Goal: Information Seeking & Learning: Check status

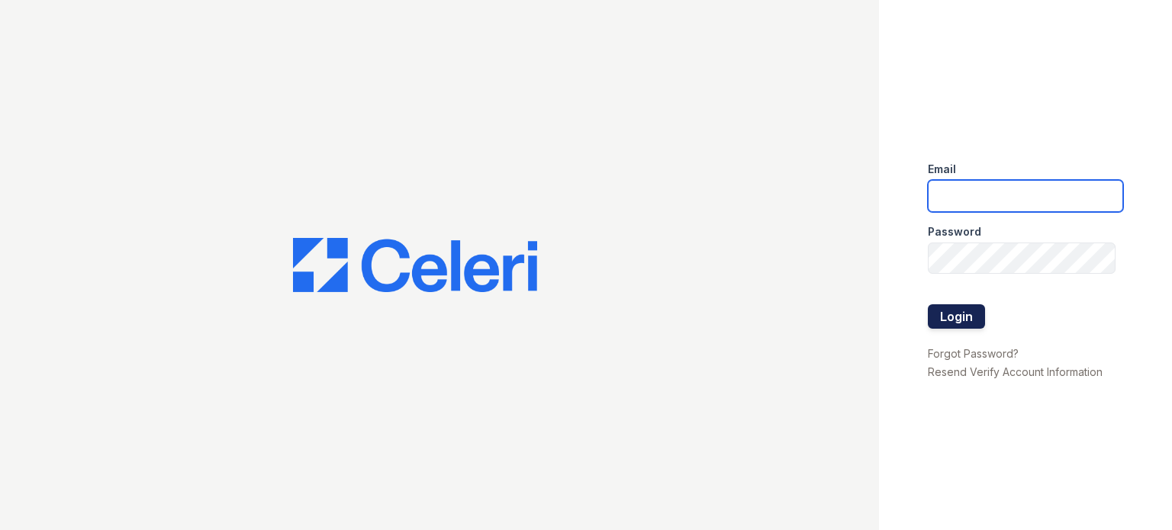
type input "thornbury.am@cafmanagement.com"
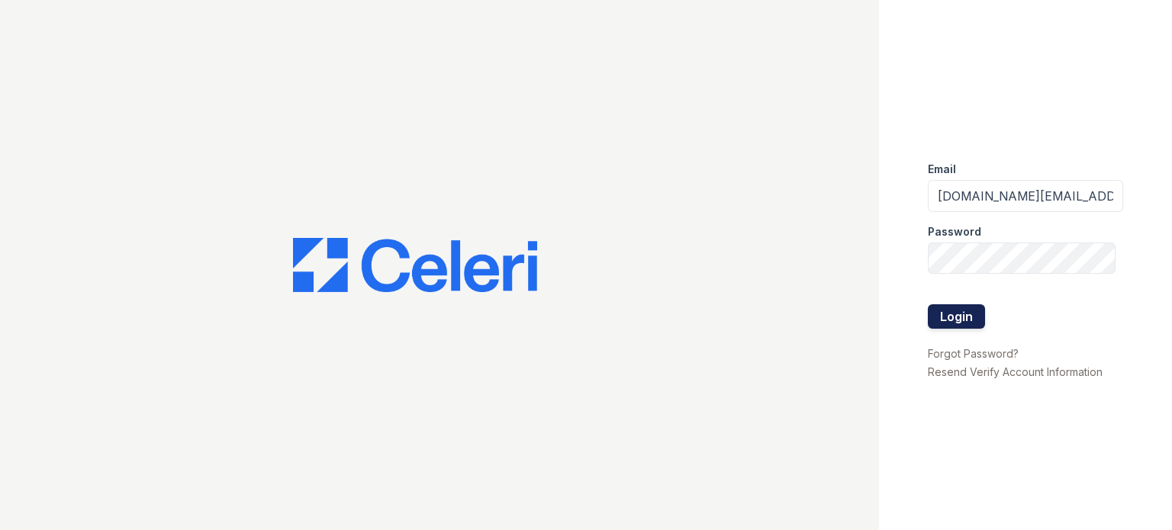
click at [952, 317] on button "Login" at bounding box center [956, 316] width 57 height 24
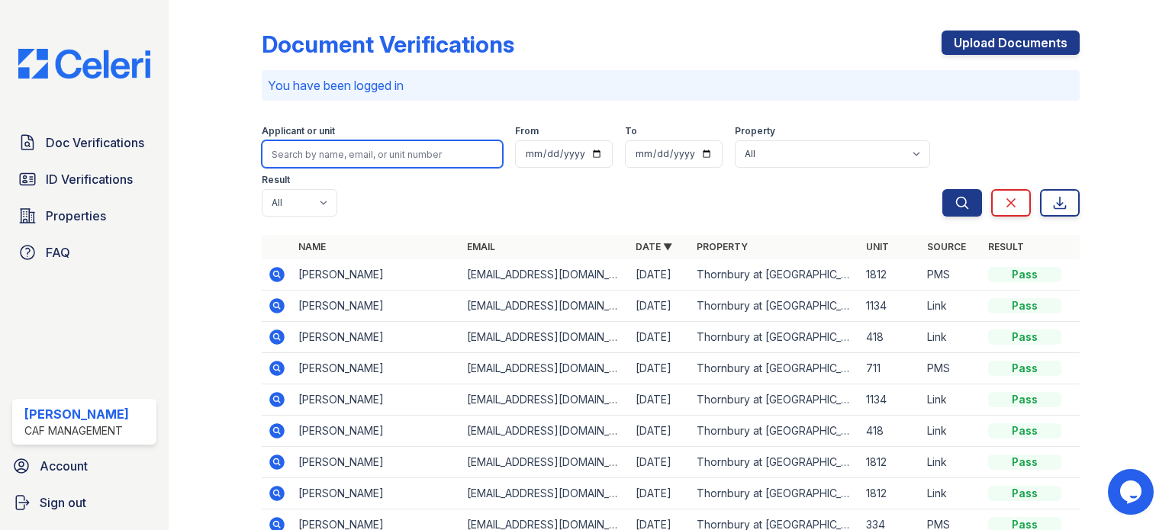
click at [327, 158] on input "search" at bounding box center [382, 153] width 241 height 27
type input "Helen"
click at [942, 189] on button "Search" at bounding box center [962, 202] width 40 height 27
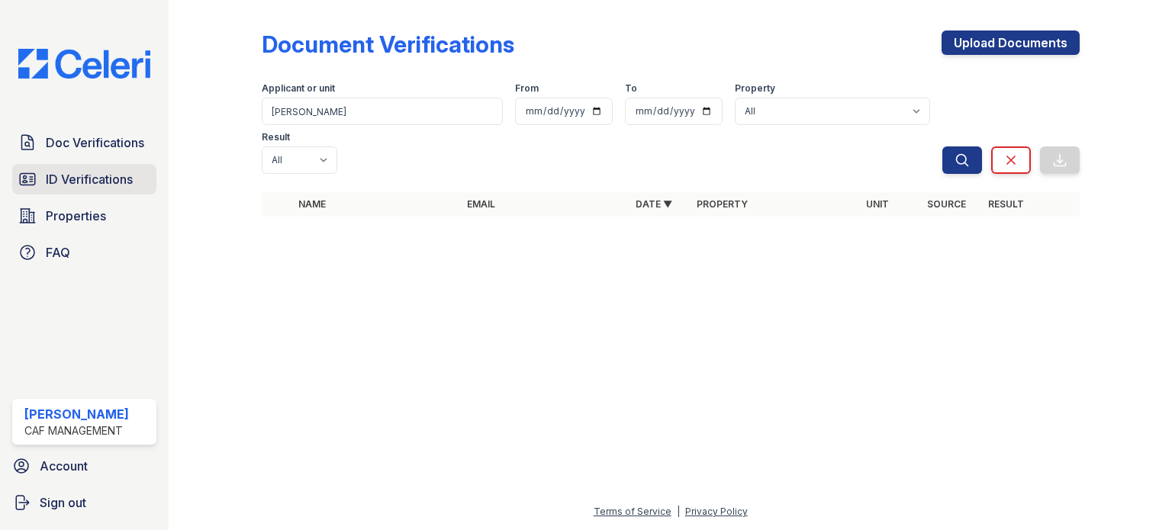
click at [92, 184] on span "ID Verifications" at bounding box center [89, 179] width 87 height 18
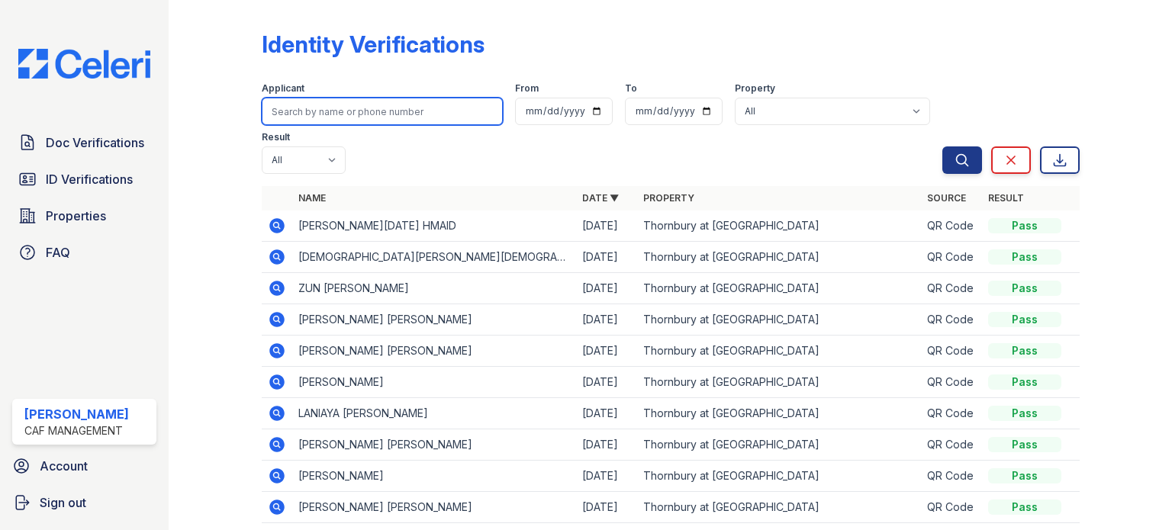
click at [286, 112] on input "search" at bounding box center [382, 111] width 241 height 27
type input "Helen"
click at [942, 146] on button "Search" at bounding box center [962, 159] width 40 height 27
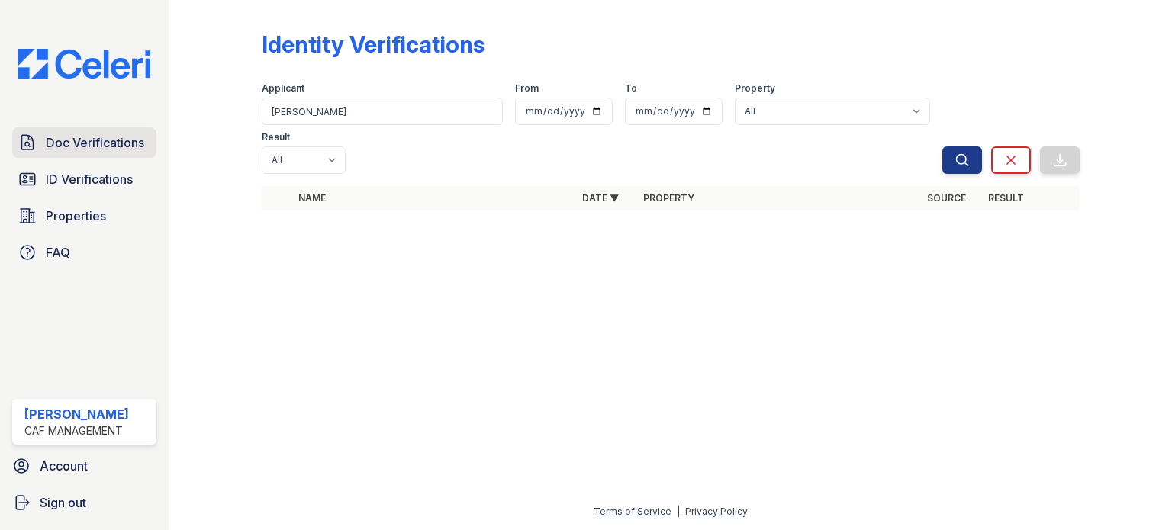
click at [72, 144] on span "Doc Verifications" at bounding box center [95, 142] width 98 height 18
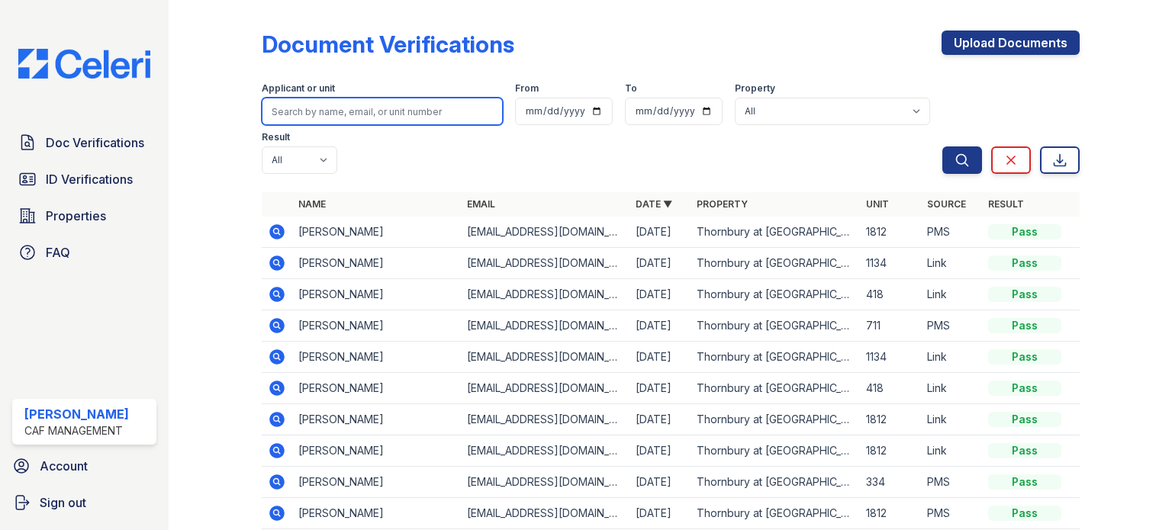
drag, startPoint x: 360, startPoint y: 118, endPoint x: 342, endPoint y: 111, distance: 19.8
click at [360, 117] on input "search" at bounding box center [382, 111] width 241 height 27
click at [288, 112] on input "search" at bounding box center [382, 111] width 241 height 27
type input "[PERSON_NAME]"
click at [942, 146] on button "Search" at bounding box center [962, 159] width 40 height 27
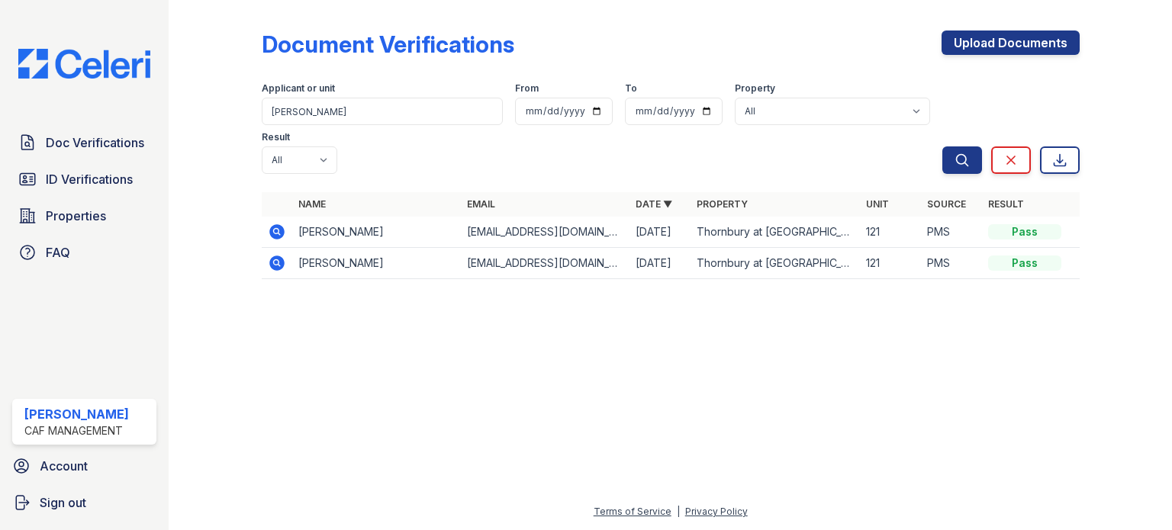
click at [278, 223] on icon at bounding box center [277, 232] width 18 height 18
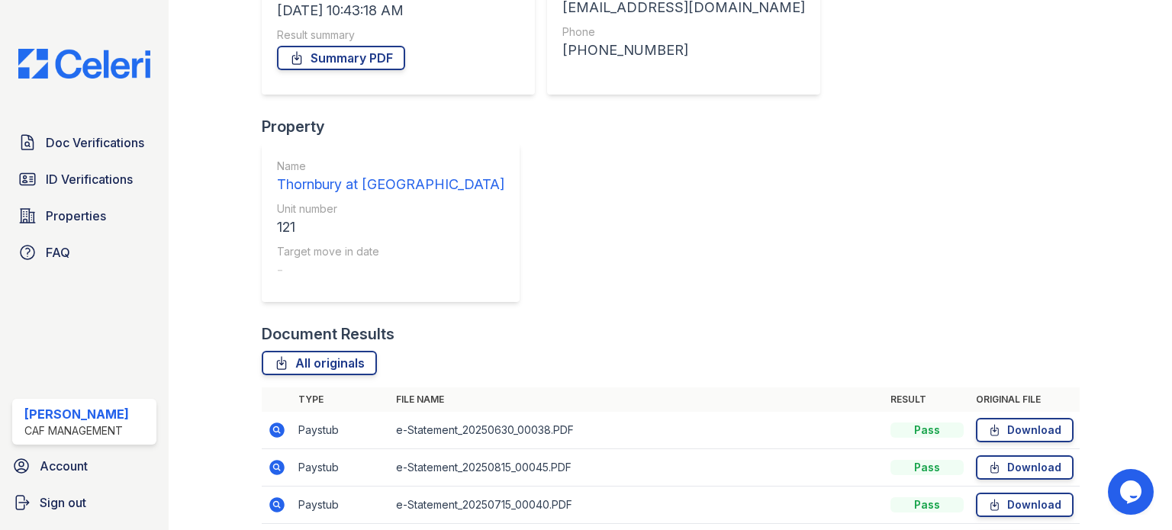
scroll to position [261, 0]
click at [86, 147] on span "Doc Verifications" at bounding box center [95, 142] width 98 height 18
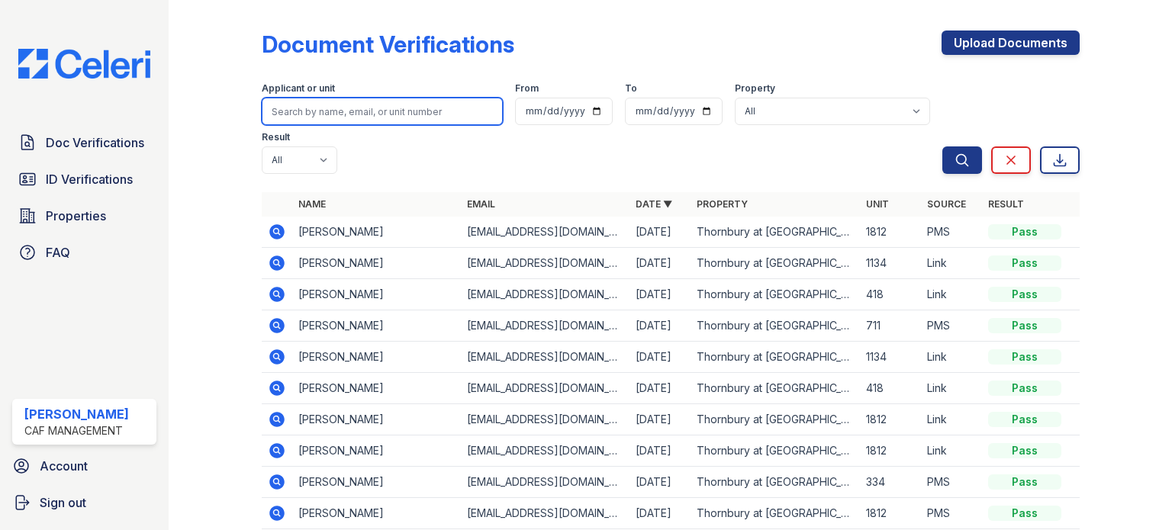
click at [305, 115] on input "search" at bounding box center [382, 111] width 241 height 27
type input "gilmore"
click at [942, 146] on button "Search" at bounding box center [962, 159] width 40 height 27
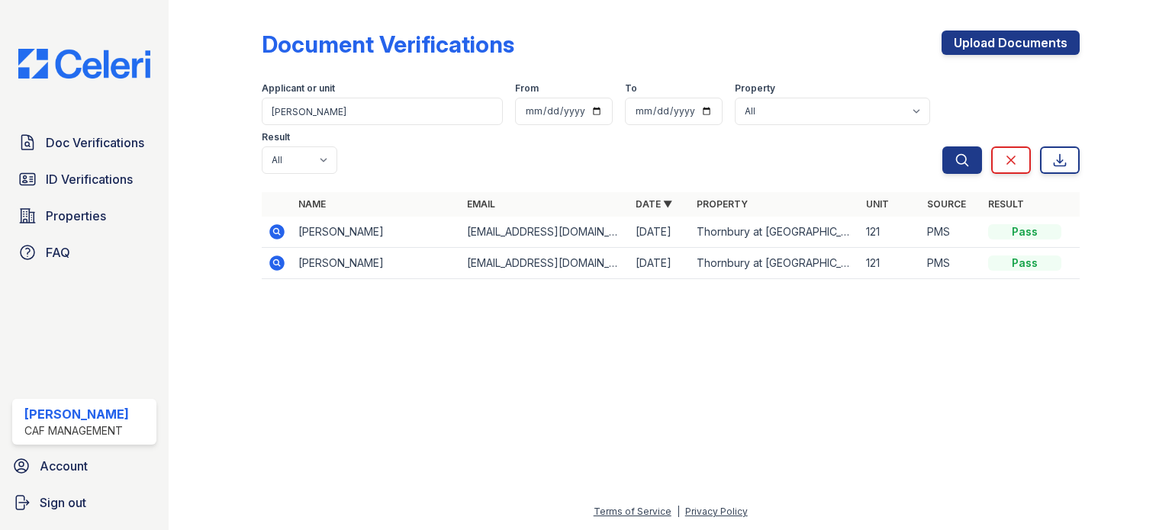
click at [278, 223] on icon at bounding box center [277, 232] width 18 height 18
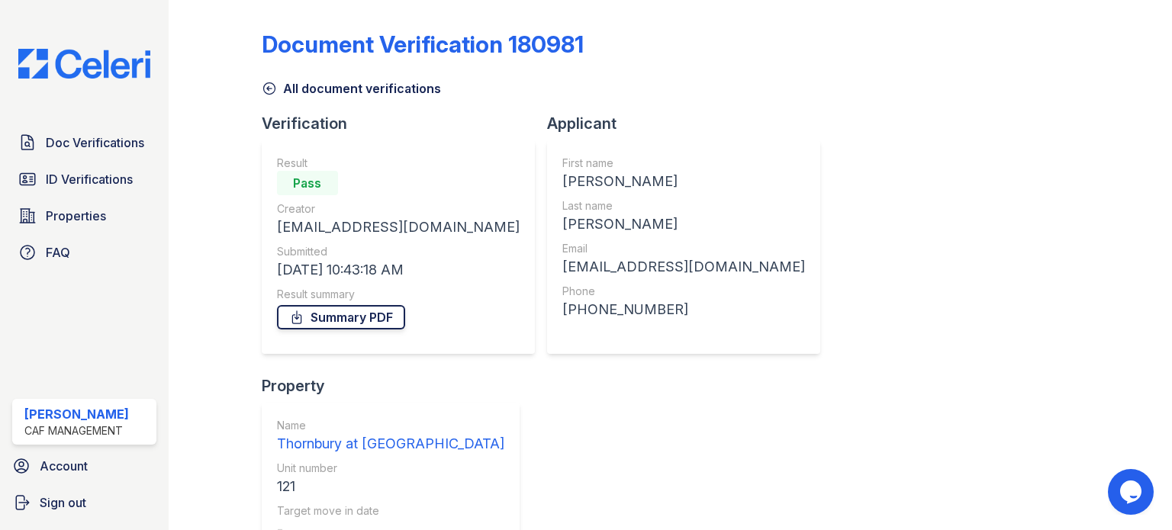
click at [317, 305] on link "Summary PDF" at bounding box center [341, 317] width 128 height 24
click at [268, 88] on icon at bounding box center [268, 88] width 11 height 11
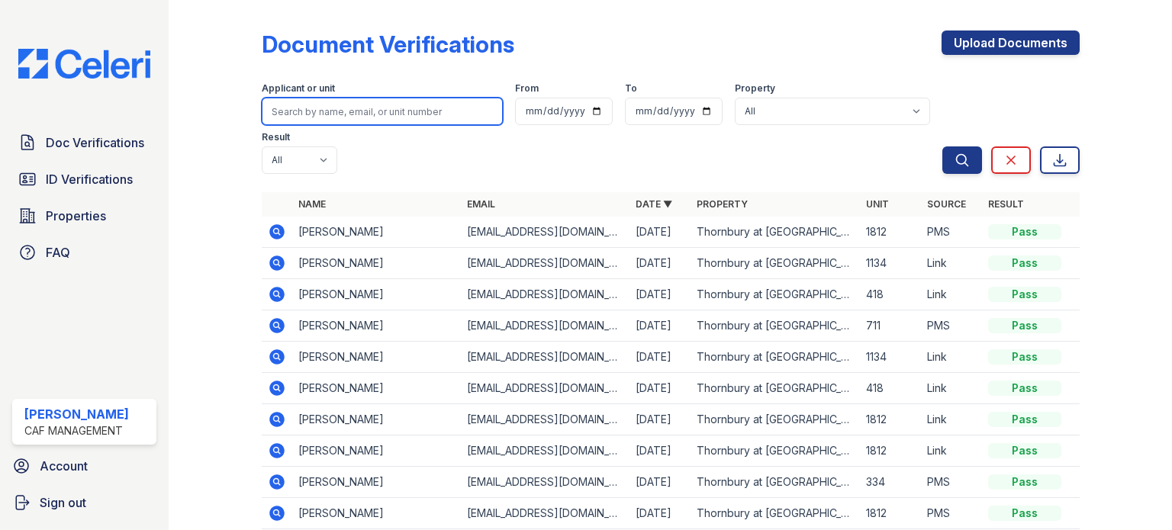
click at [324, 115] on input "search" at bounding box center [382, 111] width 241 height 27
type input "gilmore"
click at [942, 146] on button "Search" at bounding box center [962, 159] width 40 height 27
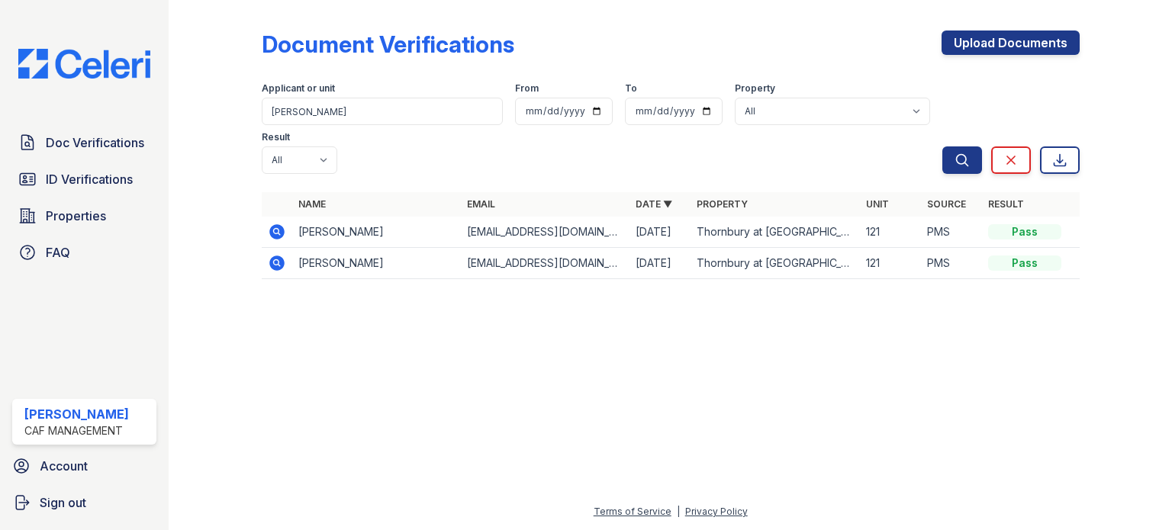
click at [275, 254] on icon at bounding box center [277, 263] width 18 height 18
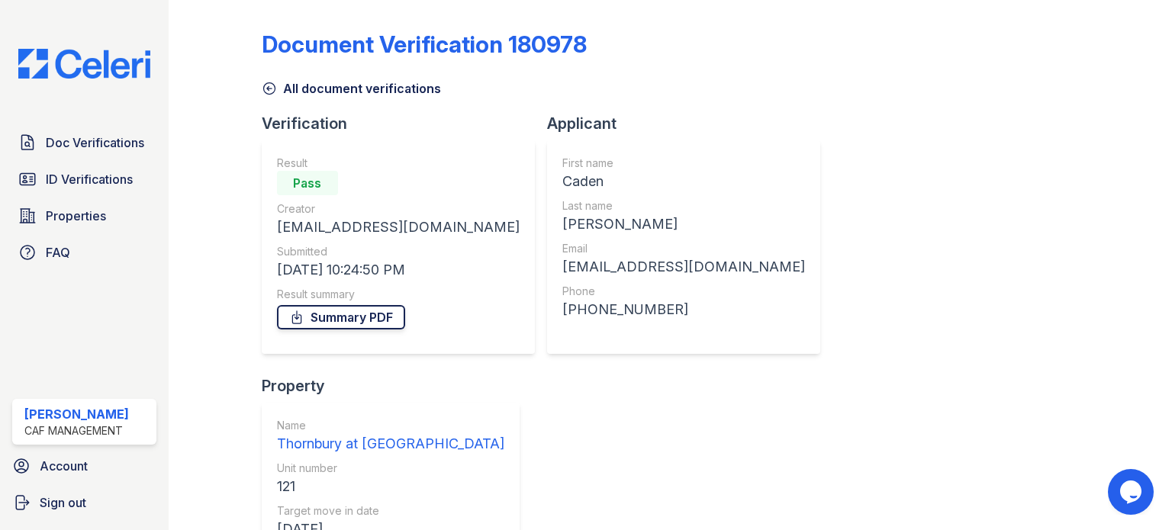
click at [302, 315] on icon at bounding box center [296, 317] width 15 height 15
click at [272, 89] on icon at bounding box center [269, 88] width 15 height 15
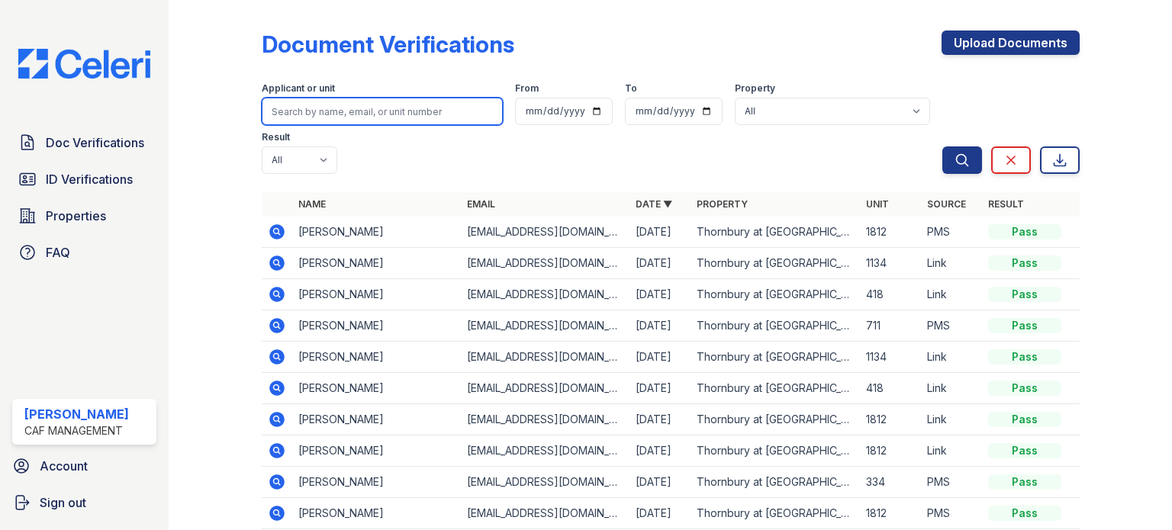
click at [293, 106] on input "search" at bounding box center [382, 111] width 241 height 27
type input "kaylee"
click at [942, 146] on button "Search" at bounding box center [962, 159] width 40 height 27
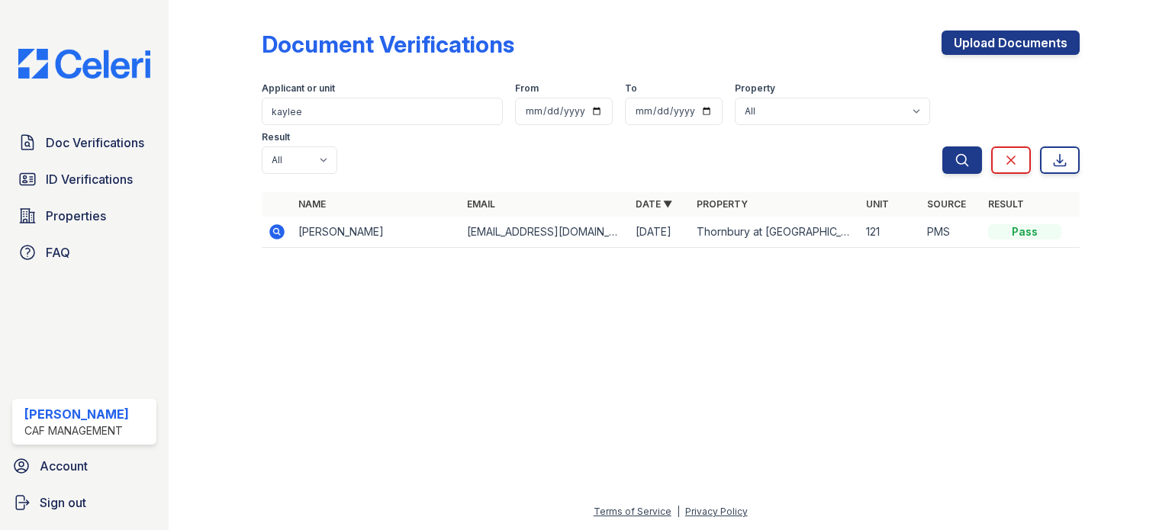
click at [274, 223] on icon at bounding box center [277, 232] width 18 height 18
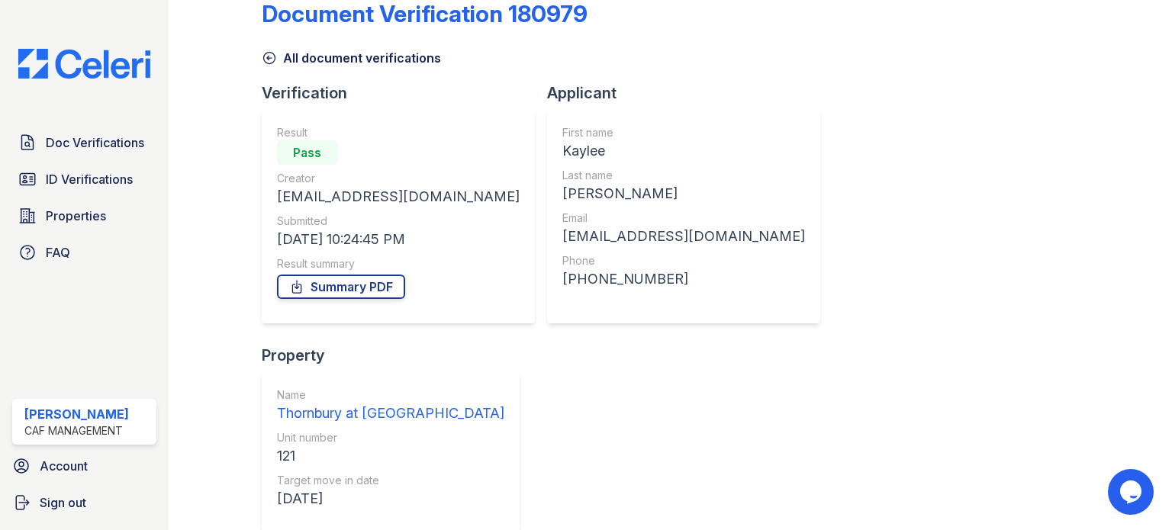
scroll to position [76, 0]
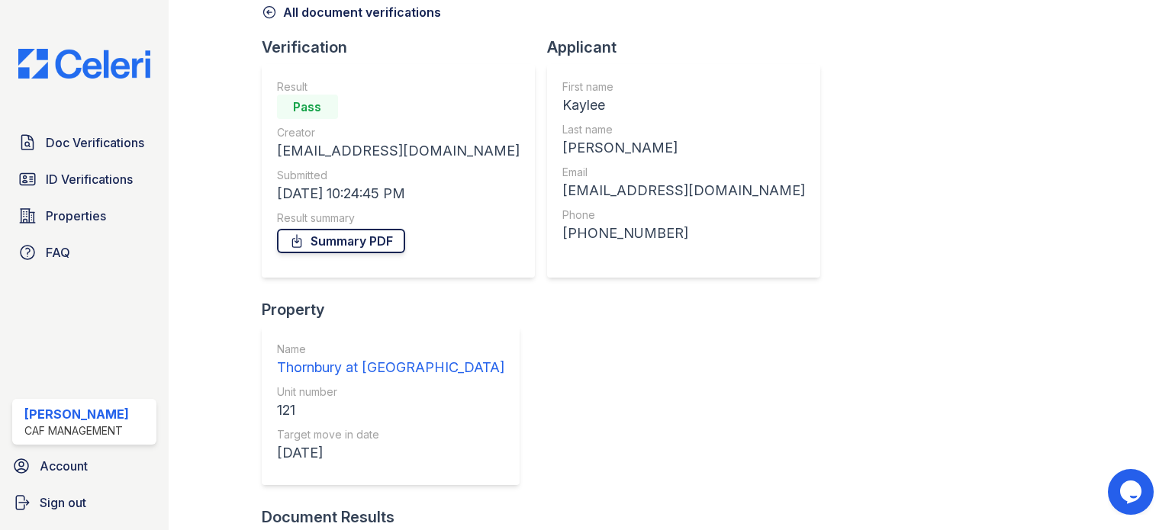
click at [289, 242] on icon at bounding box center [296, 240] width 15 height 15
click at [82, 178] on span "ID Verifications" at bounding box center [89, 179] width 87 height 18
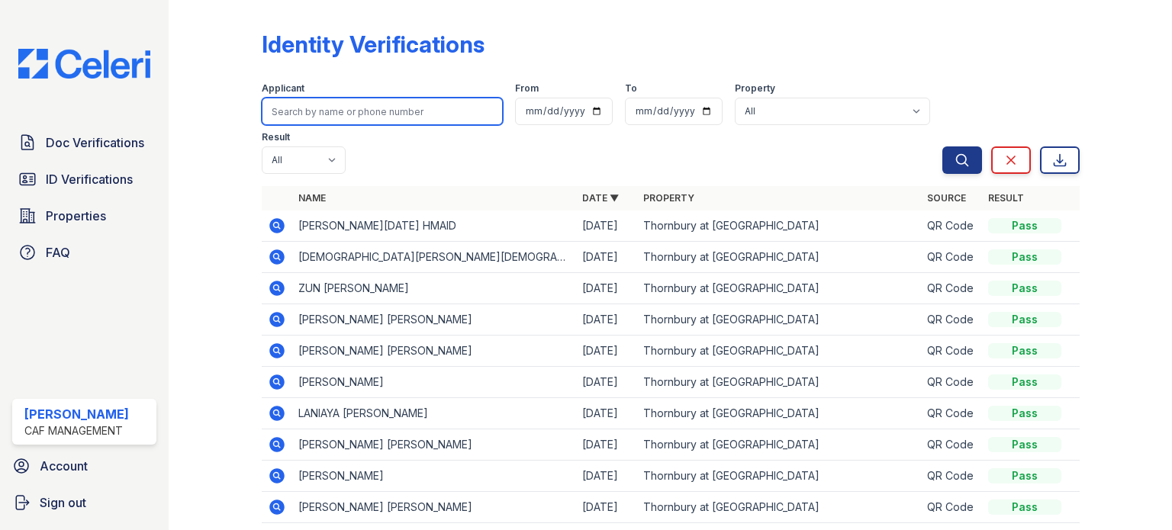
click at [317, 113] on input "search" at bounding box center [382, 111] width 241 height 27
type input "gilmore"
click at [942, 146] on button "Search" at bounding box center [962, 159] width 40 height 27
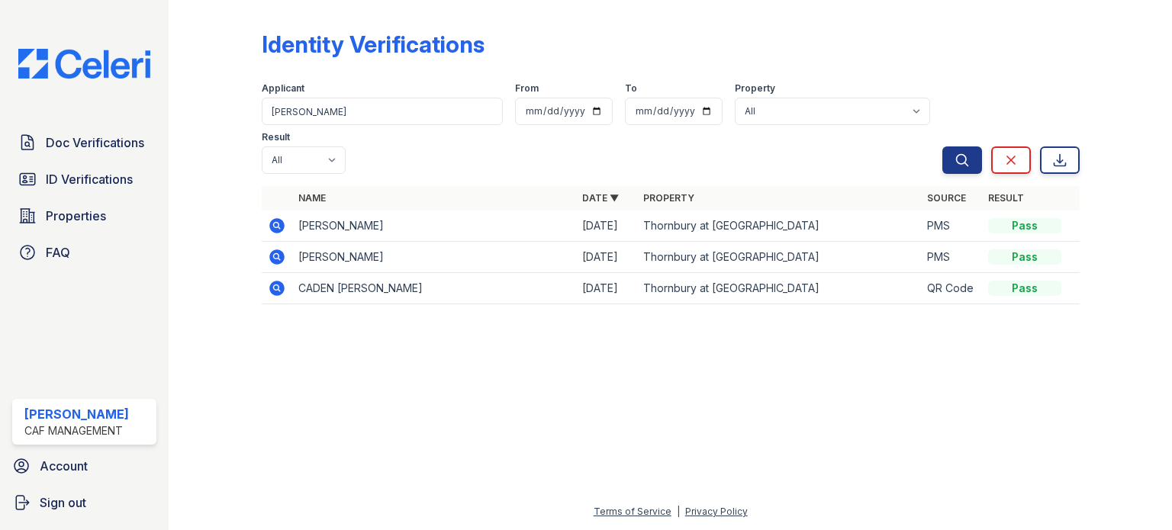
click at [275, 218] on icon at bounding box center [276, 225] width 15 height 15
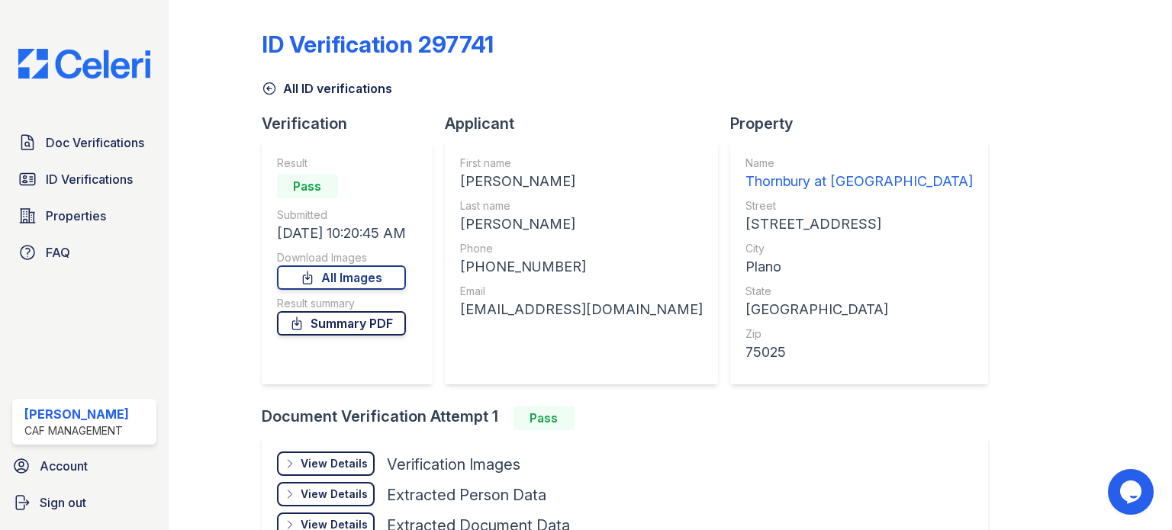
click at [297, 320] on icon at bounding box center [296, 323] width 15 height 15
click at [270, 88] on icon at bounding box center [268, 88] width 11 height 11
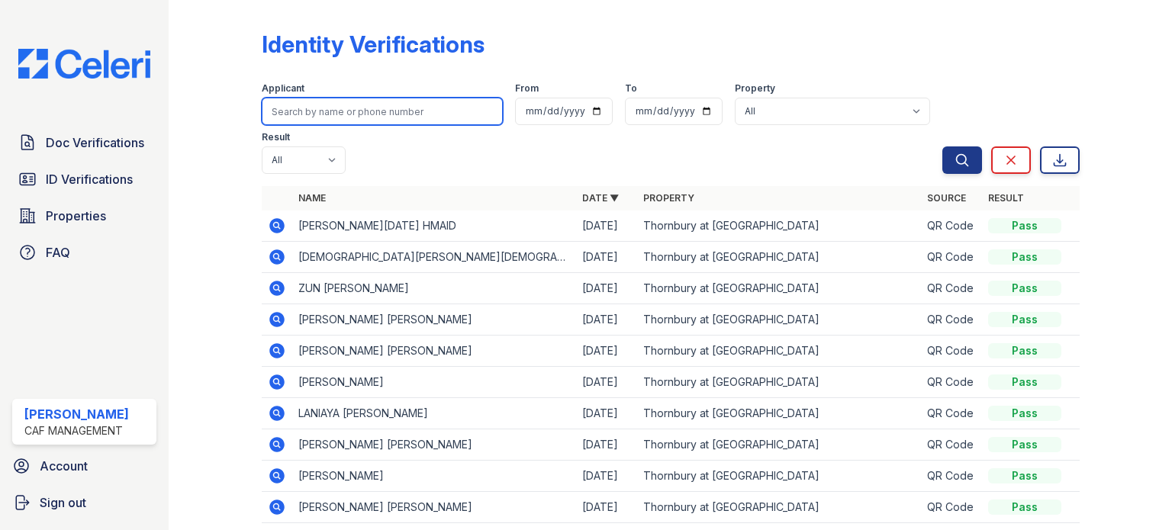
click at [297, 113] on input "search" at bounding box center [382, 111] width 241 height 27
type input "gilmore"
click at [942, 146] on button "Search" at bounding box center [962, 159] width 40 height 27
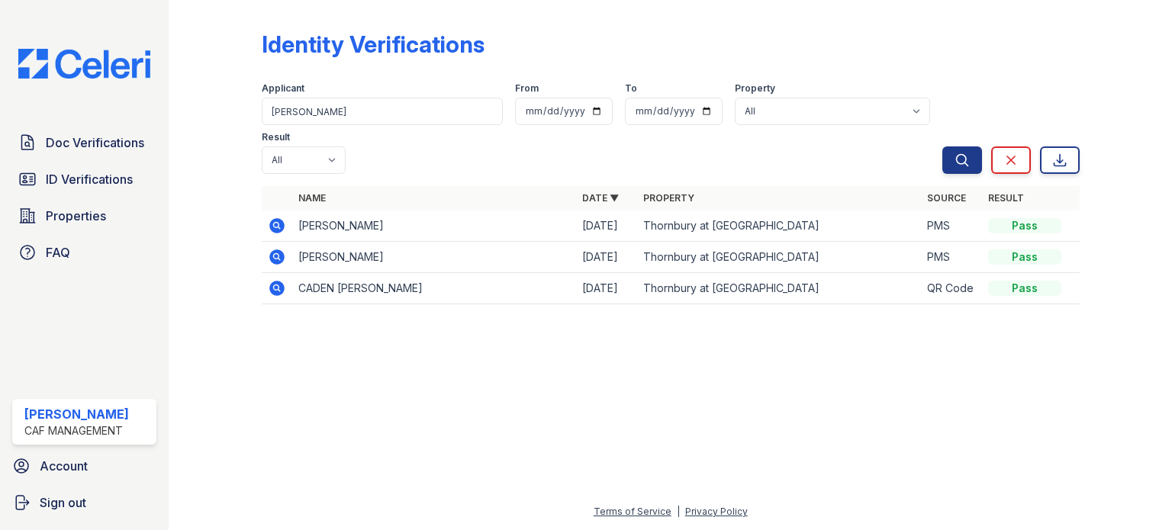
click at [279, 249] on icon at bounding box center [276, 256] width 15 height 15
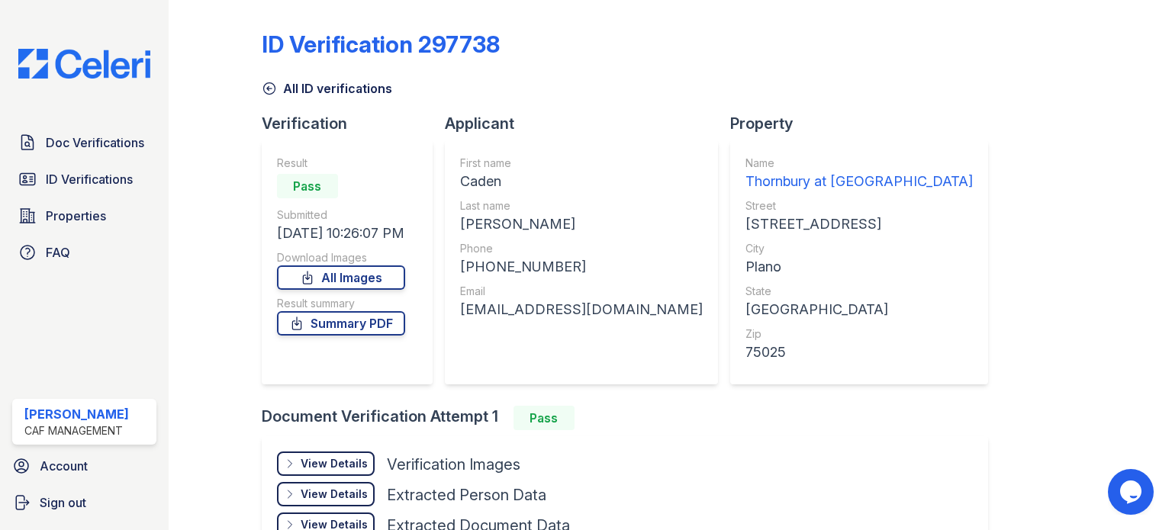
click at [290, 458] on icon at bounding box center [290, 464] width 12 height 12
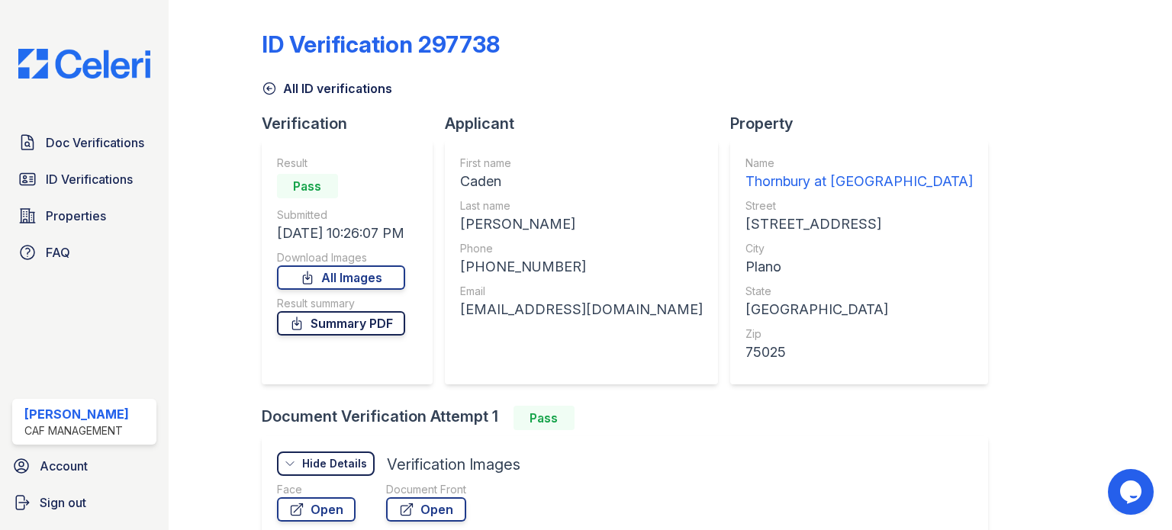
click at [315, 313] on link "Summary PDF" at bounding box center [341, 323] width 128 height 24
click at [268, 89] on icon at bounding box center [269, 88] width 15 height 15
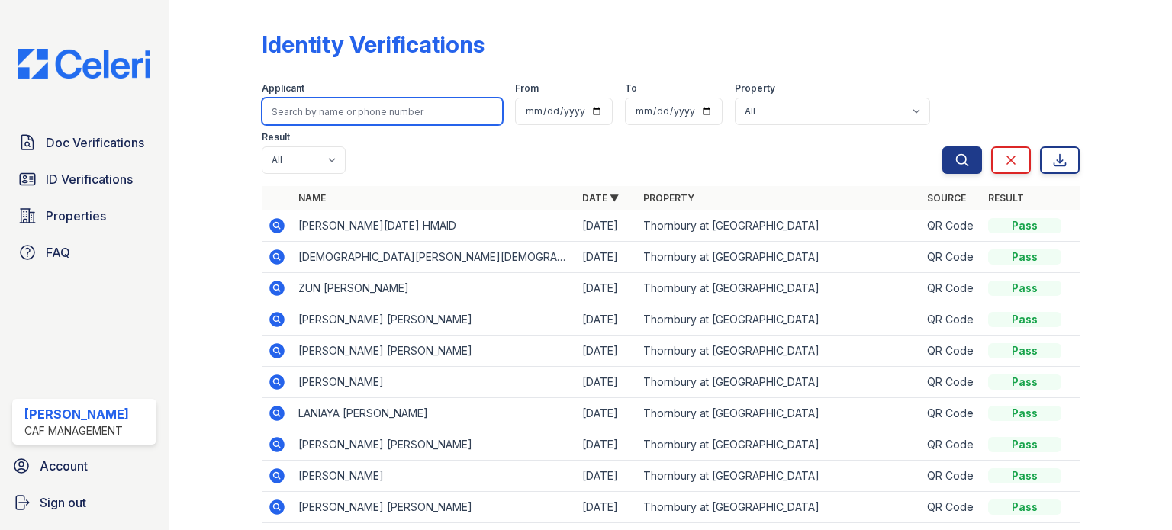
click at [281, 115] on input "search" at bounding box center [382, 111] width 241 height 27
type input "kaylee"
click at [942, 146] on button "Search" at bounding box center [962, 159] width 40 height 27
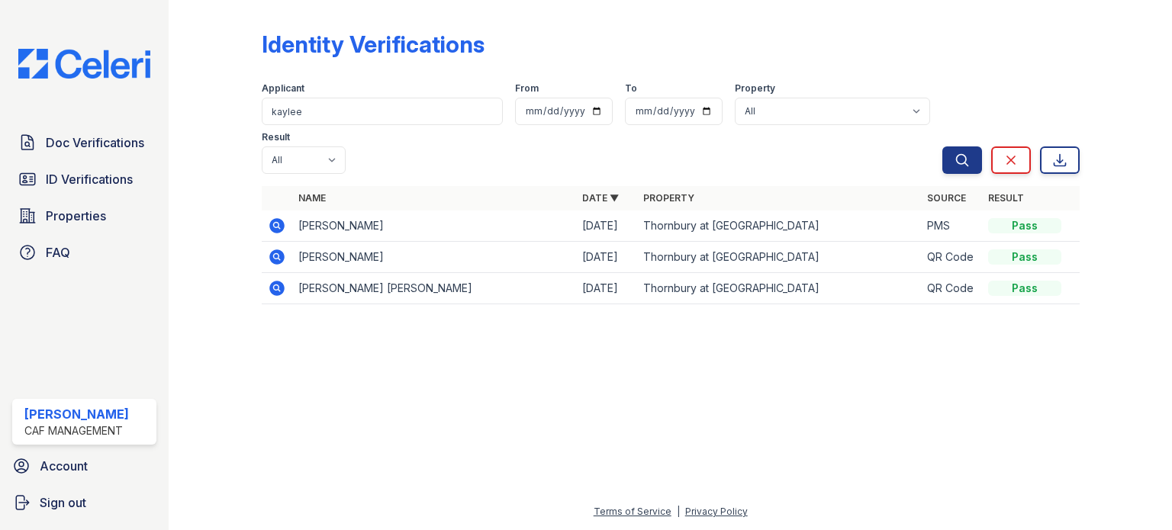
click at [275, 223] on icon at bounding box center [276, 225] width 4 height 4
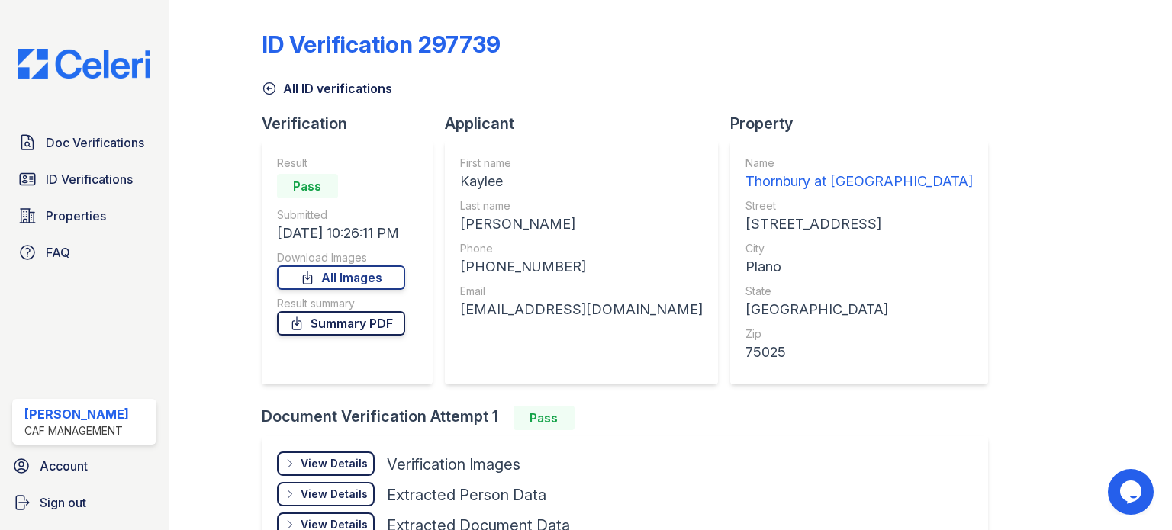
click at [351, 319] on link "Summary PDF" at bounding box center [341, 323] width 128 height 24
click at [107, 139] on span "Doc Verifications" at bounding box center [95, 142] width 98 height 18
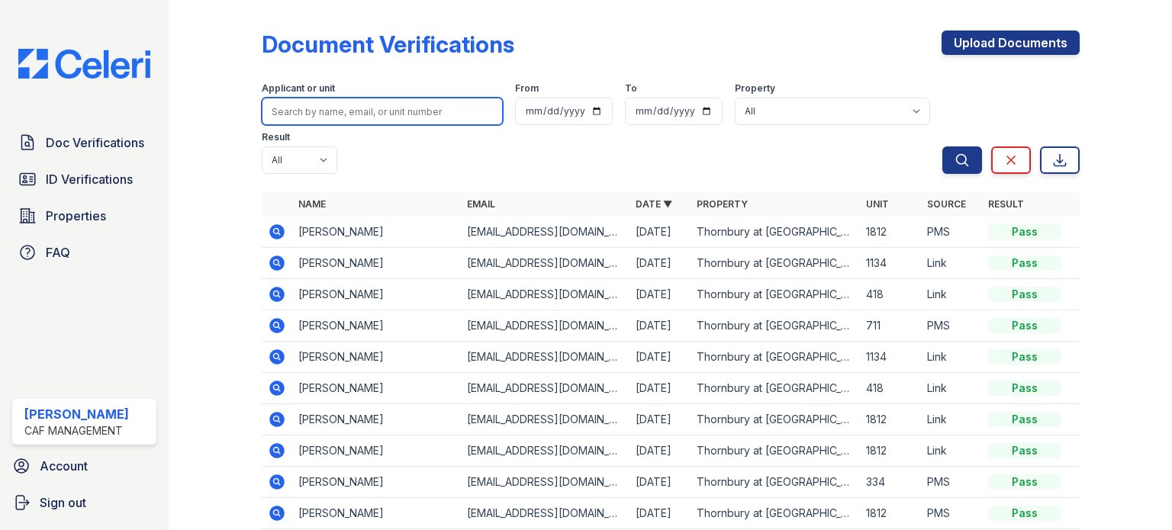
click at [297, 103] on input "search" at bounding box center [382, 111] width 241 height 27
type input "jack"
click at [942, 146] on button "Search" at bounding box center [962, 159] width 40 height 27
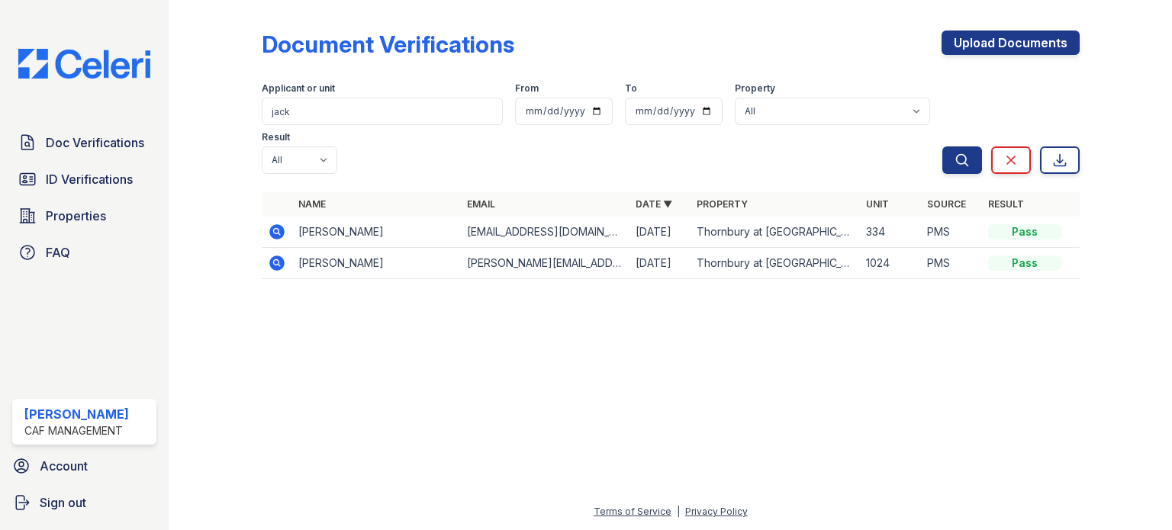
click at [279, 224] on icon at bounding box center [276, 231] width 15 height 15
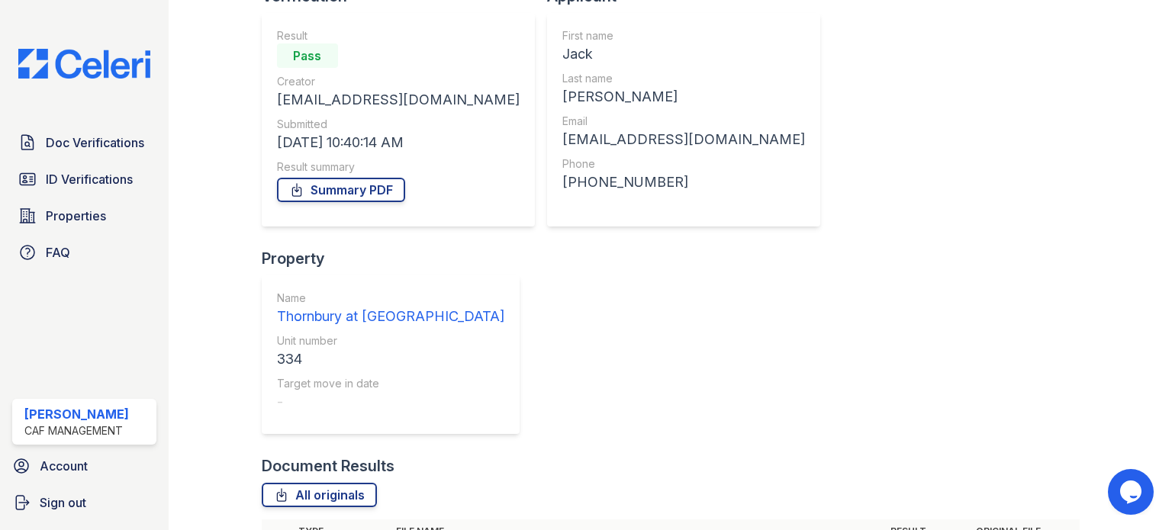
scroll to position [150, 0]
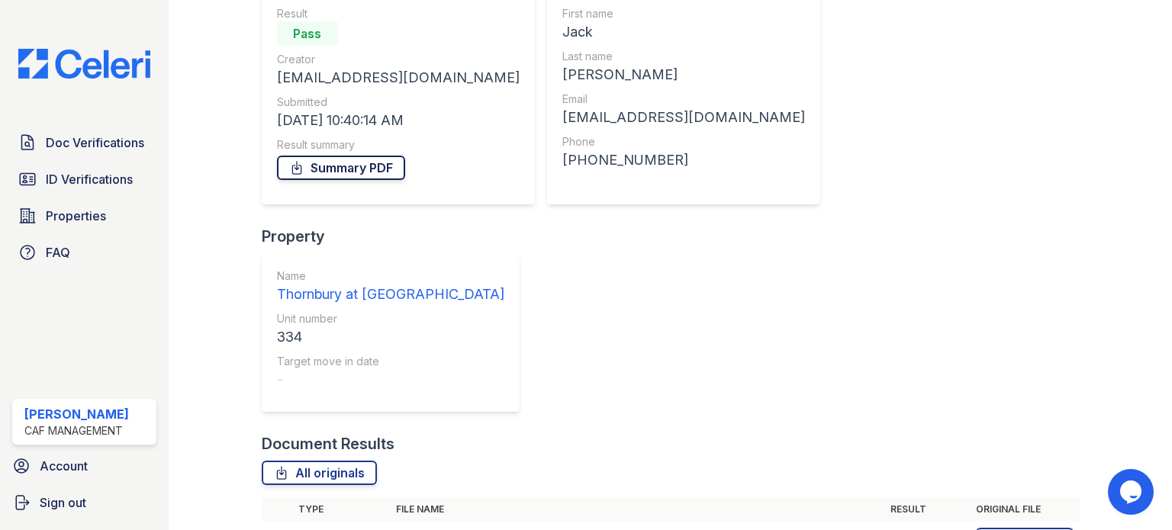
click at [311, 168] on link "Summary PDF" at bounding box center [341, 168] width 128 height 24
click at [72, 178] on span "ID Verifications" at bounding box center [89, 179] width 87 height 18
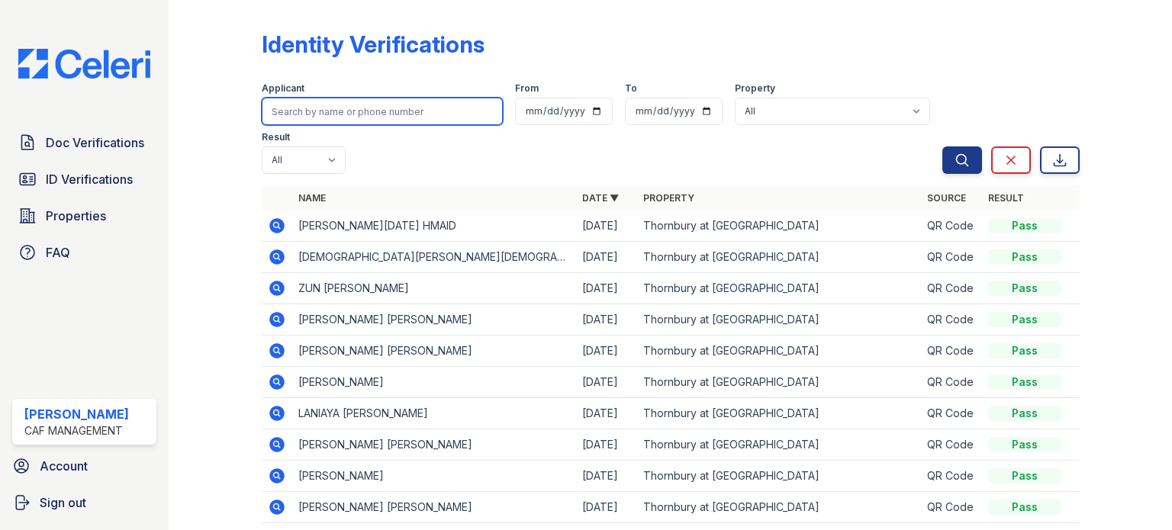
click at [297, 112] on input "search" at bounding box center [382, 111] width 241 height 27
type input "jack"
click at [942, 146] on button "Search" at bounding box center [962, 159] width 40 height 27
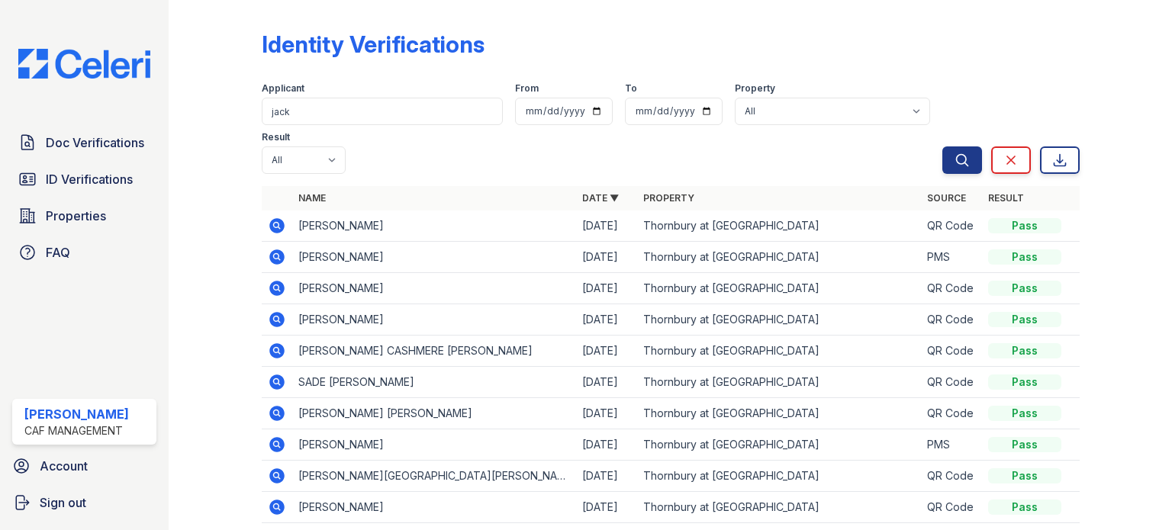
click at [274, 259] on icon at bounding box center [277, 257] width 18 height 18
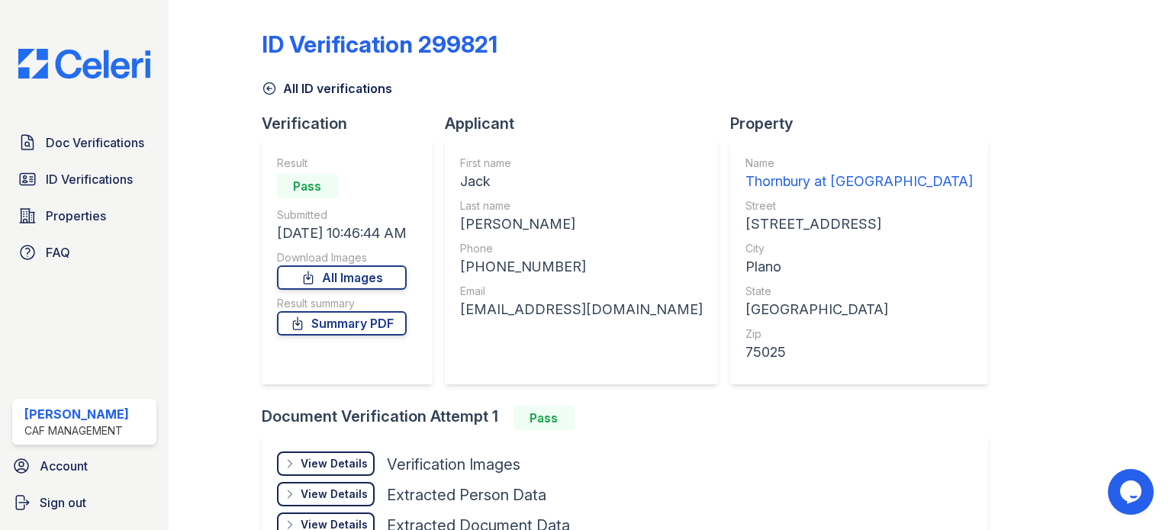
scroll to position [129, 0]
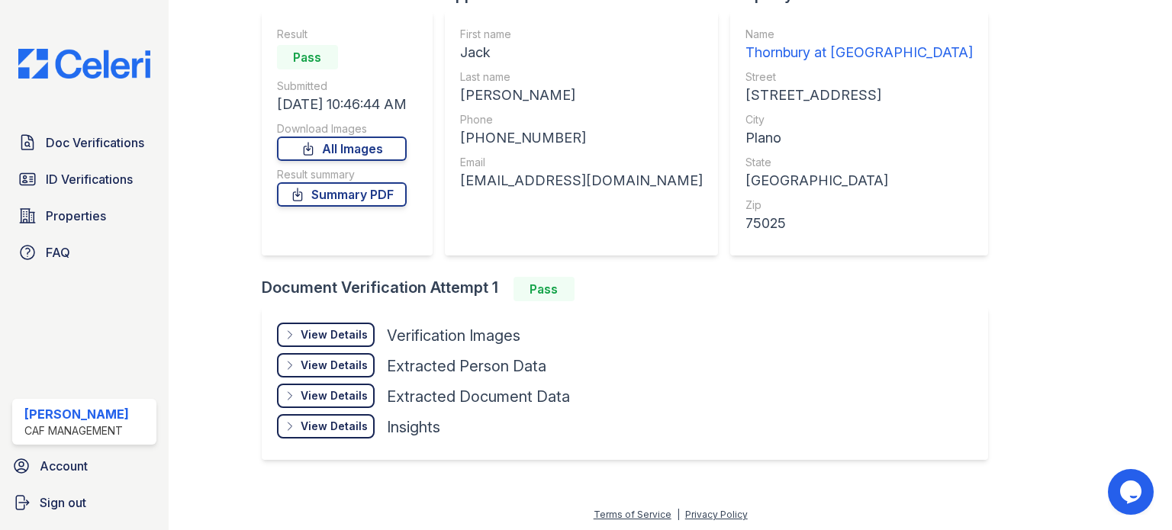
click at [285, 335] on icon at bounding box center [290, 335] width 12 height 12
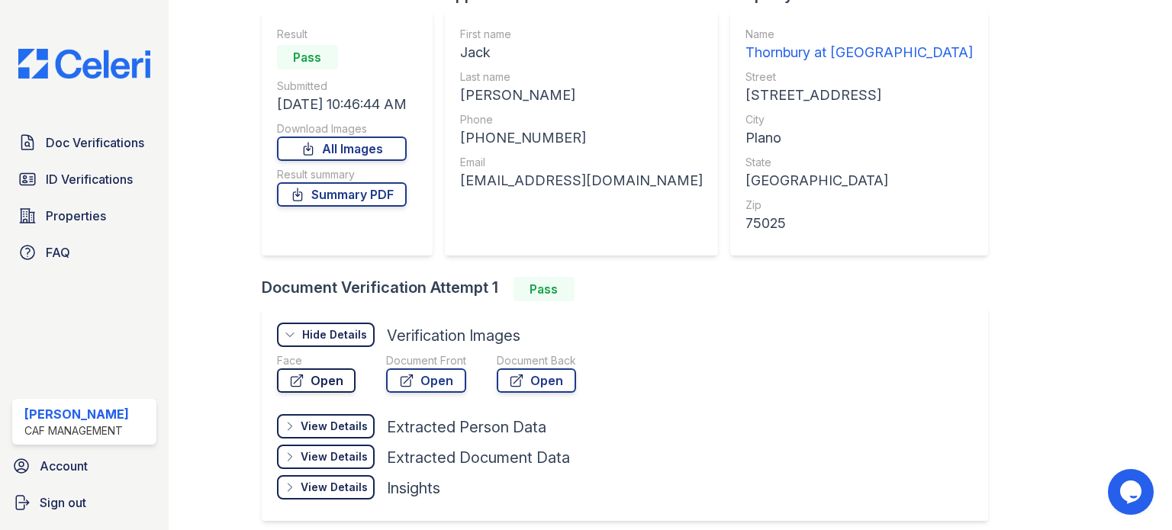
click at [316, 381] on link "Open" at bounding box center [316, 380] width 79 height 24
click at [301, 193] on icon at bounding box center [297, 194] width 8 height 12
